Goal: Task Accomplishment & Management: Manage account settings

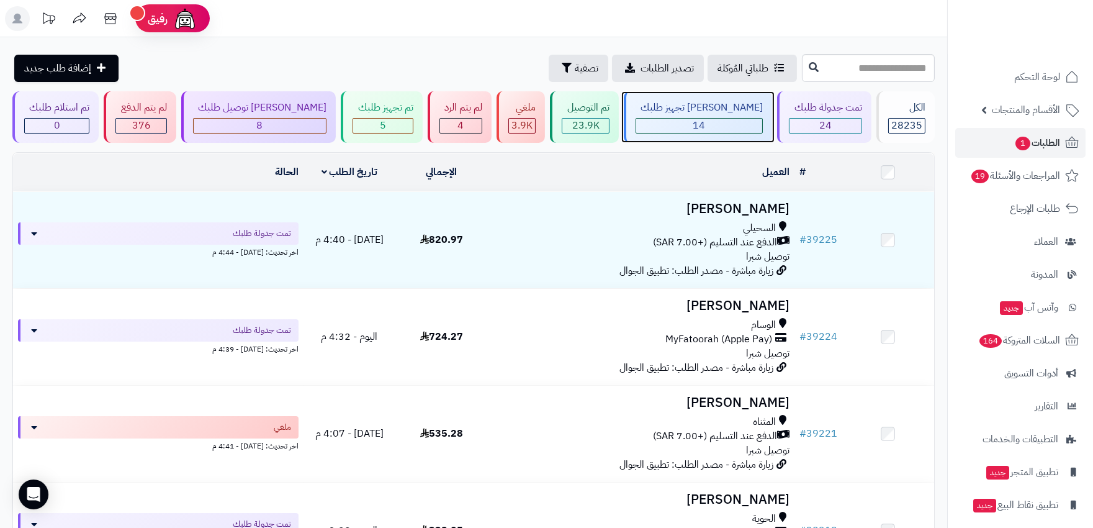
click at [699, 127] on span "14" at bounding box center [699, 125] width 12 height 15
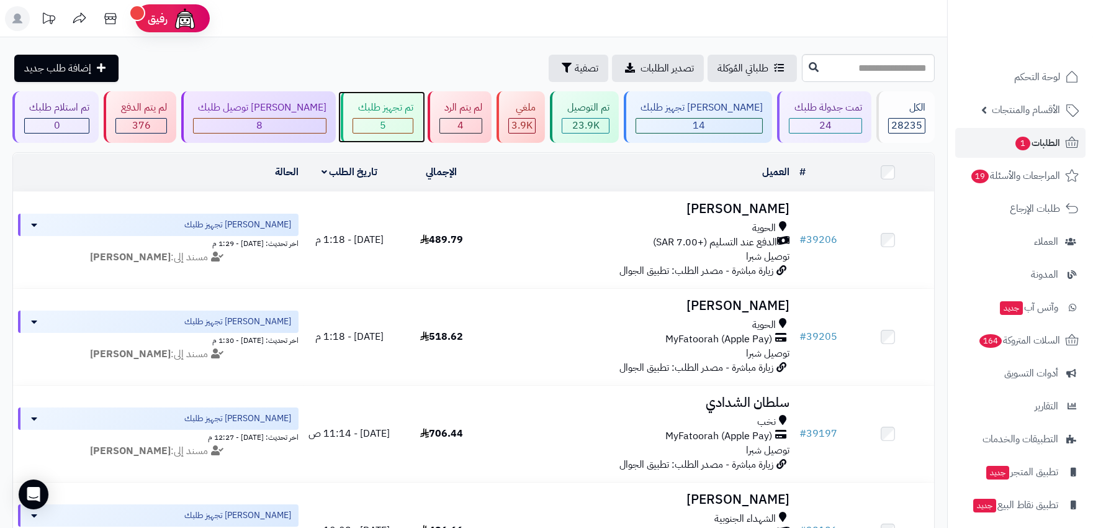
click at [353, 127] on div "5" at bounding box center [382, 126] width 59 height 14
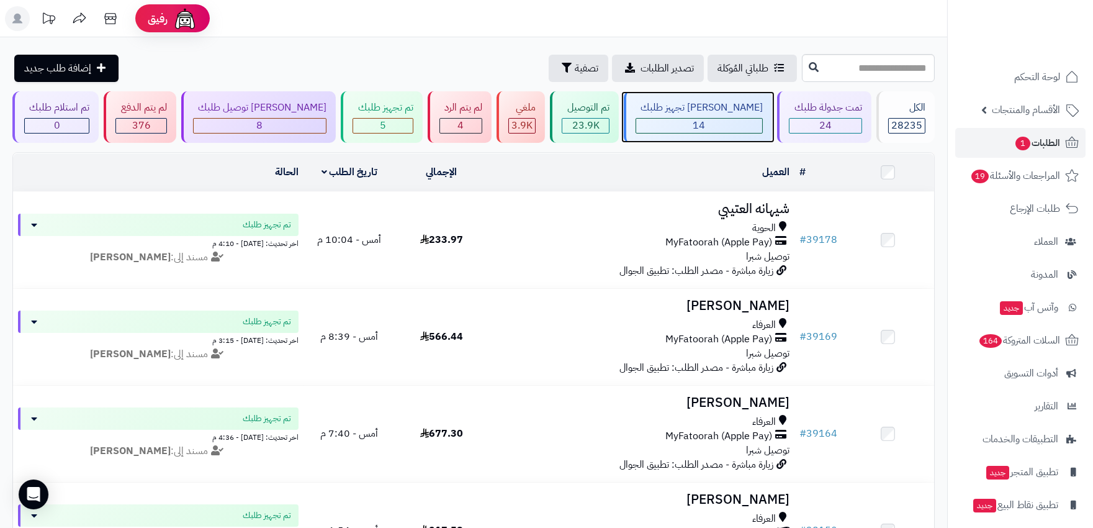
click at [721, 120] on div "14" at bounding box center [699, 126] width 126 height 14
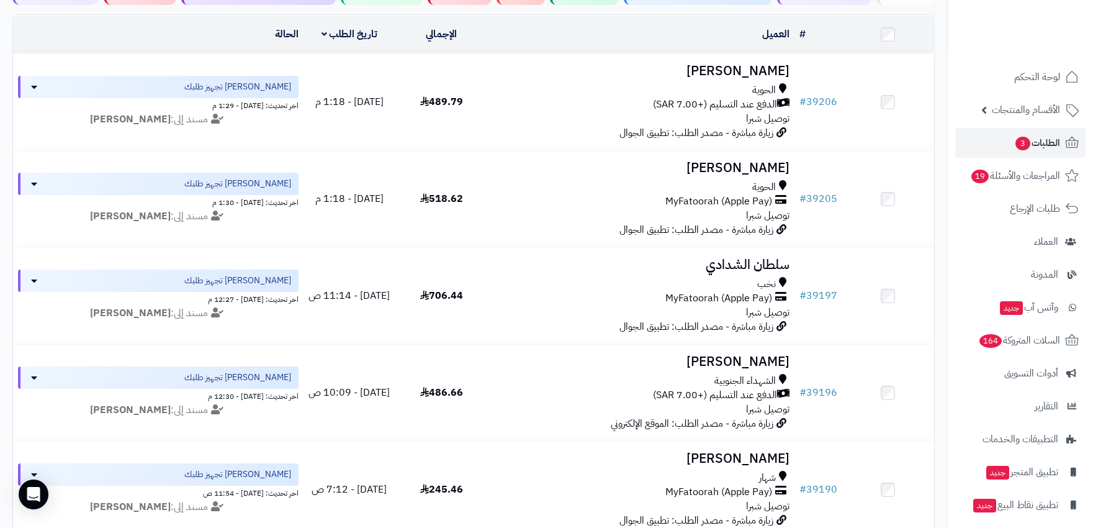
scroll to position [69, 0]
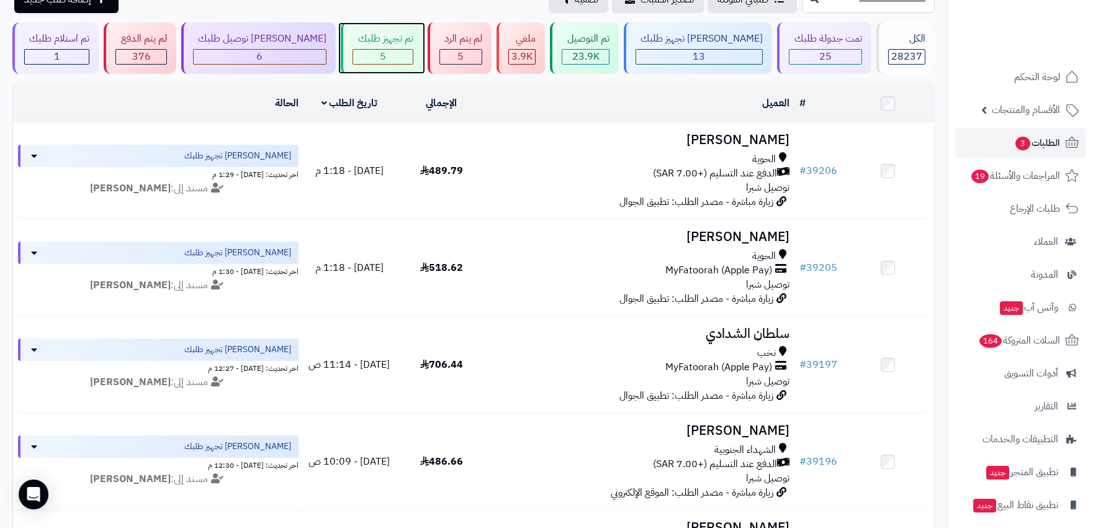
click at [389, 53] on div "5" at bounding box center [382, 57] width 59 height 14
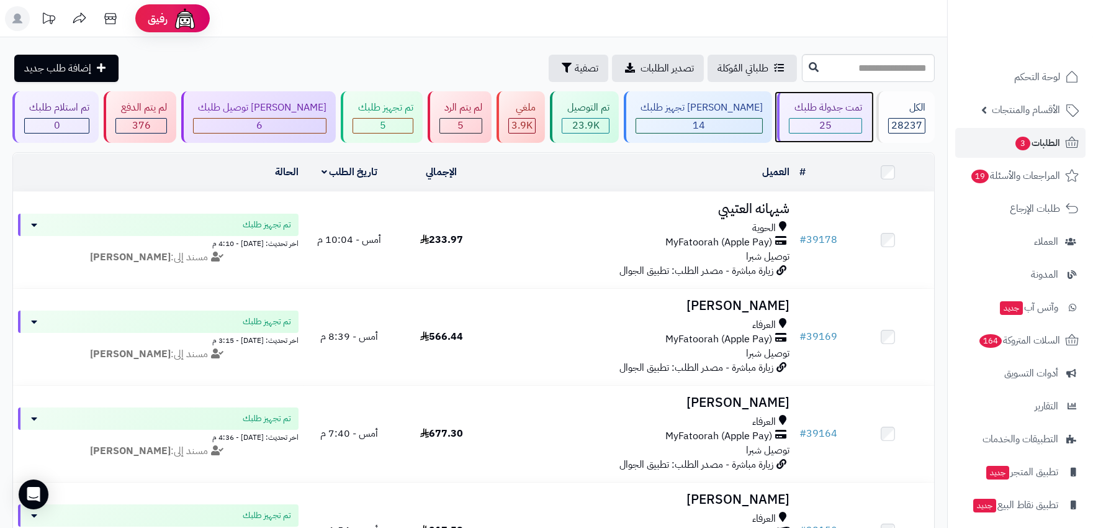
click at [790, 128] on div "25" at bounding box center [825, 126] width 71 height 14
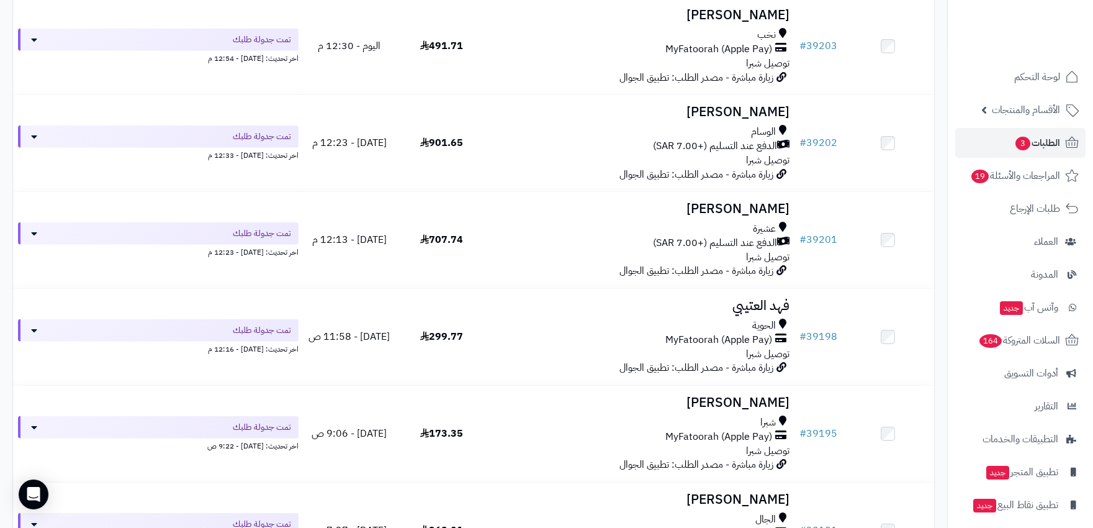
scroll to position [1379, 0]
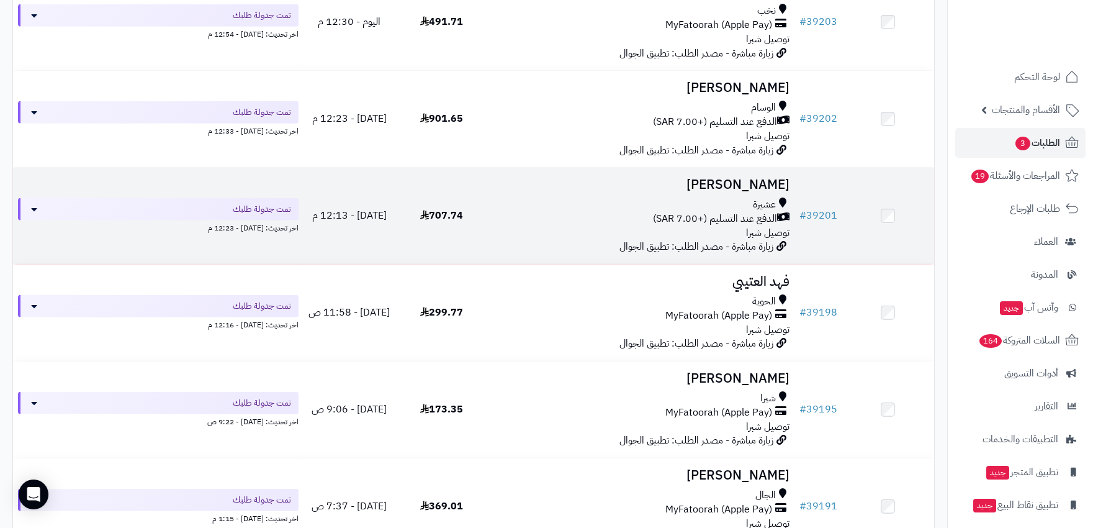
click at [559, 217] on div "الدفع عند التسليم (+7.00 SAR)" at bounding box center [640, 219] width 297 height 14
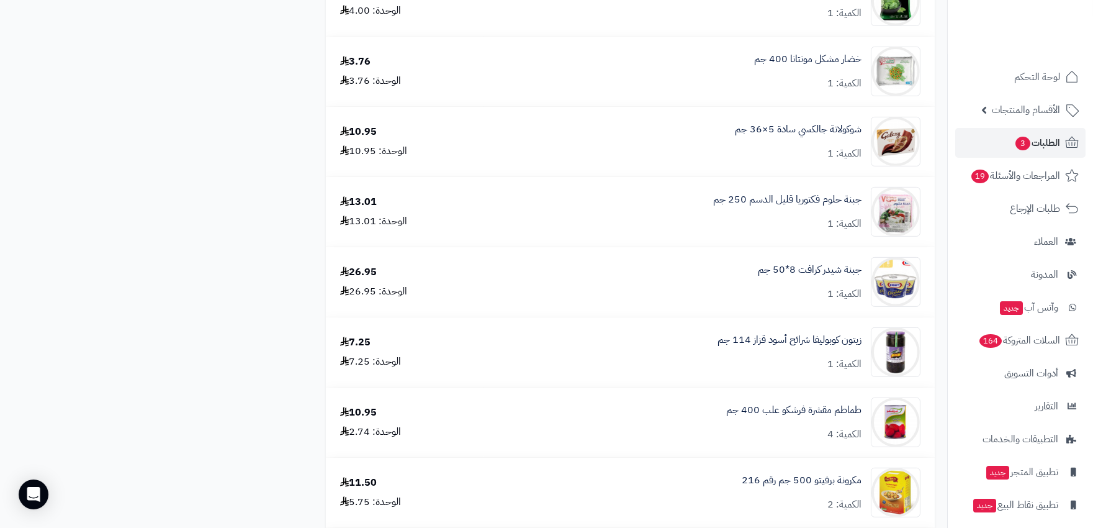
scroll to position [1034, 0]
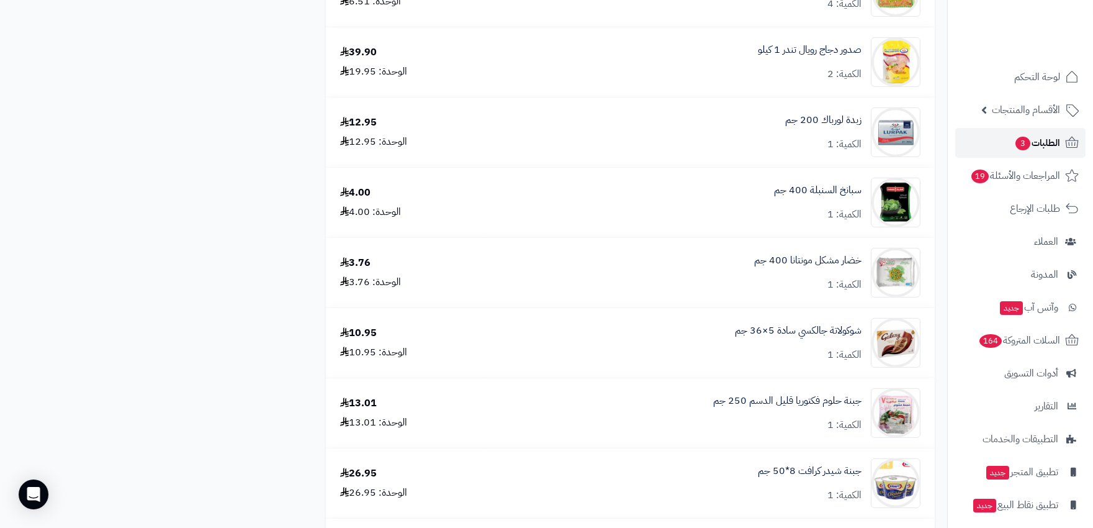
click at [1039, 143] on span "الطلبات 3" at bounding box center [1037, 142] width 46 height 17
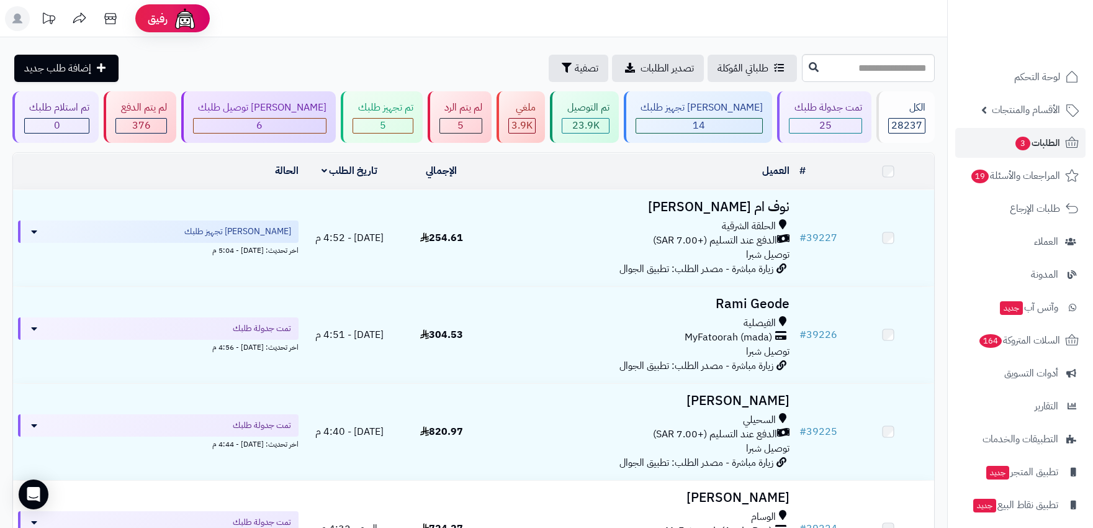
click at [1033, 175] on span "المراجعات والأسئلة 19" at bounding box center [1015, 175] width 90 height 17
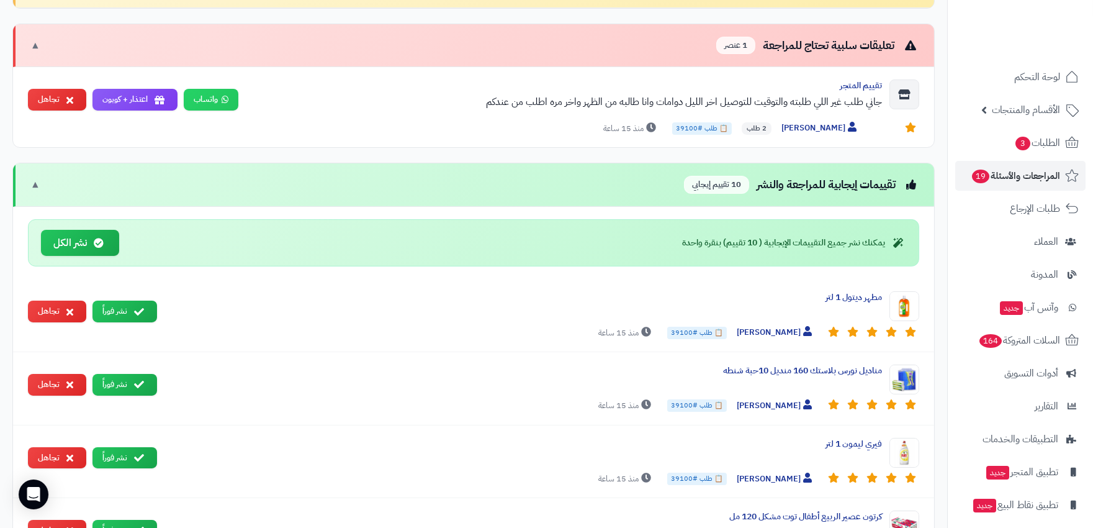
scroll to position [276, 0]
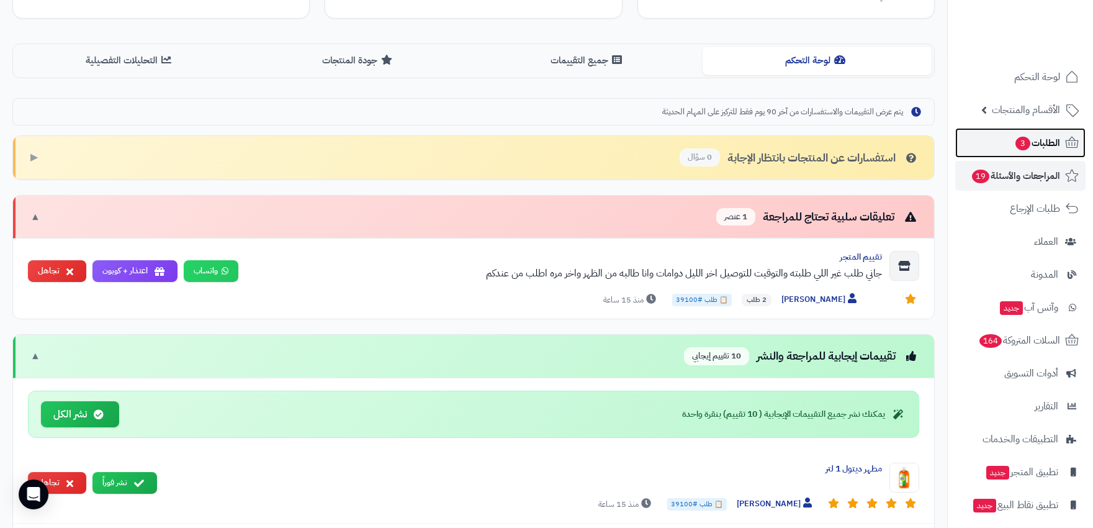
click at [1054, 133] on link "الطلبات 3" at bounding box center [1020, 143] width 130 height 30
